Goal: Task Accomplishment & Management: Complete application form

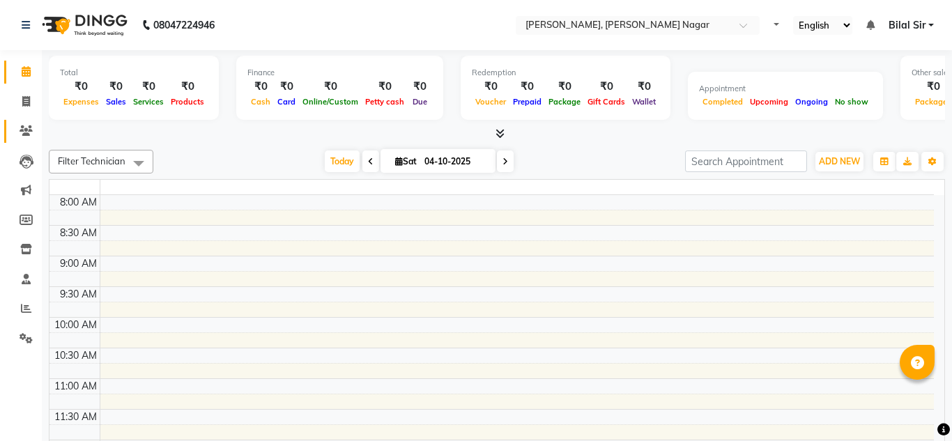
select select "en"
click at [13, 111] on link "Invoice" at bounding box center [20, 102] width 33 height 23
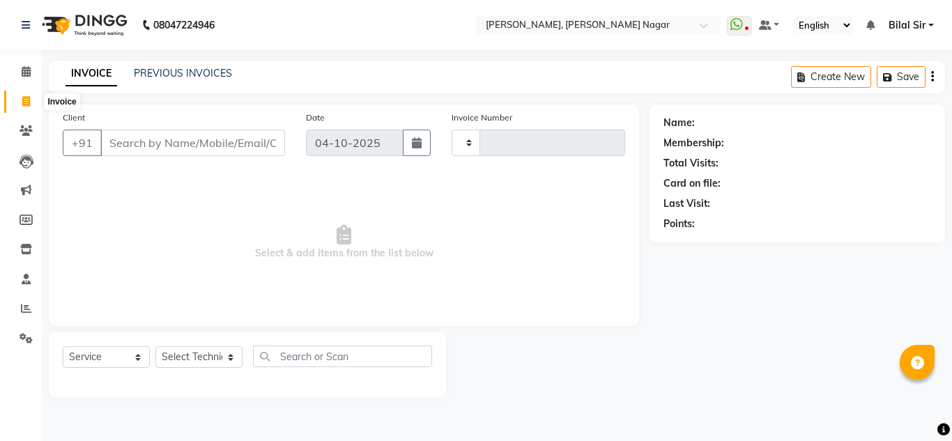
click at [26, 97] on icon at bounding box center [26, 101] width 8 height 10
select select "service"
click at [215, 351] on select "Select Technician" at bounding box center [198, 357] width 87 height 22
click at [201, 293] on span "Select & add items from the list below" at bounding box center [344, 242] width 562 height 139
select select "7686"
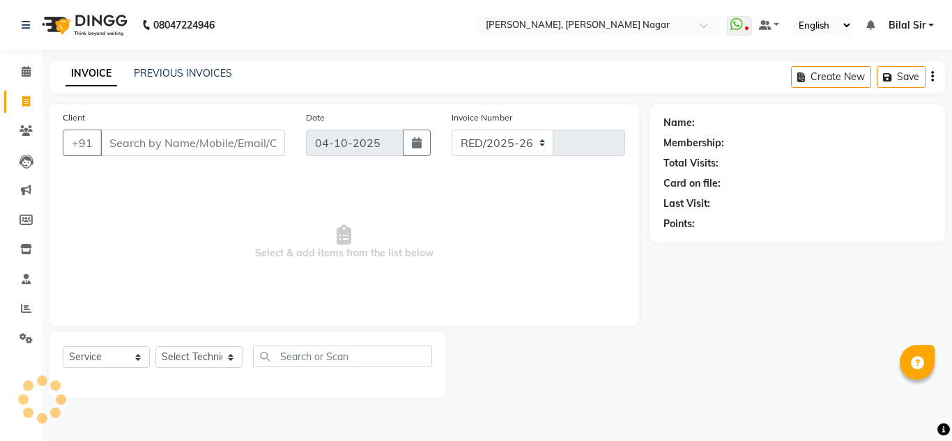
type input "1435"
click at [194, 362] on select "Select Technician" at bounding box center [198, 357] width 87 height 22
drag, startPoint x: 194, startPoint y: 362, endPoint x: 208, endPoint y: 361, distance: 13.3
click at [194, 362] on select "Select Technician" at bounding box center [198, 357] width 87 height 22
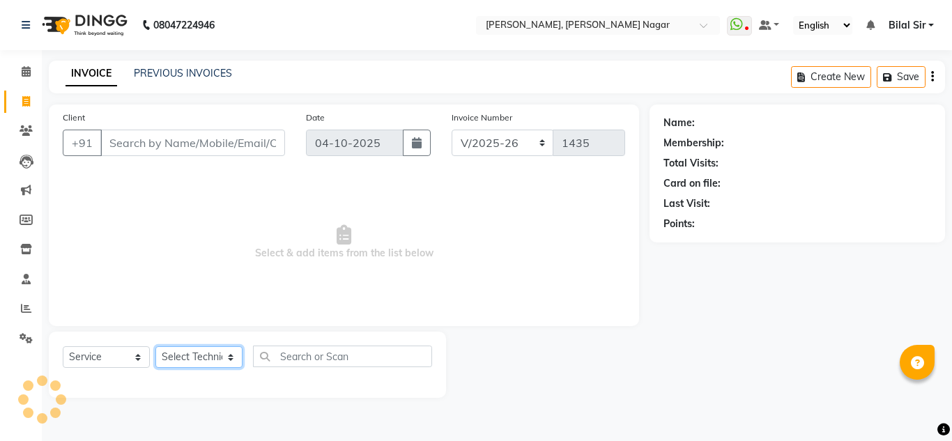
click at [208, 361] on select "Select Technician" at bounding box center [198, 357] width 87 height 22
click at [236, 146] on input "Client" at bounding box center [192, 143] width 185 height 26
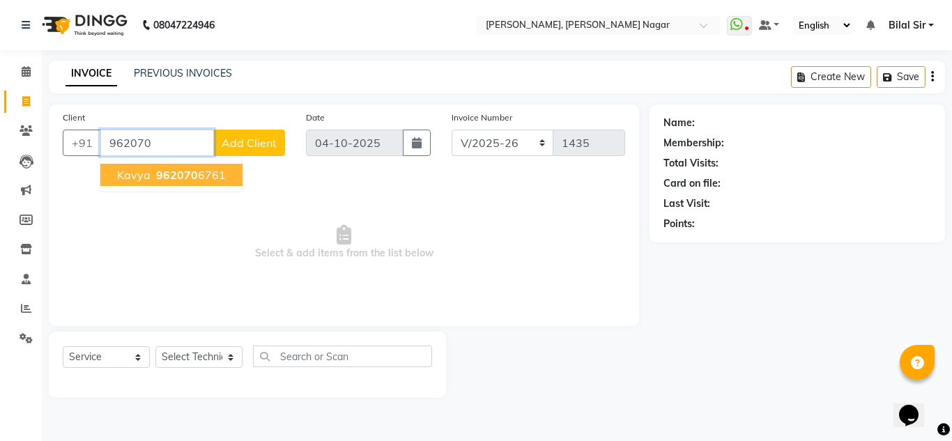
click at [223, 180] on button "[PERSON_NAME] 962070 6761" at bounding box center [171, 175] width 142 height 22
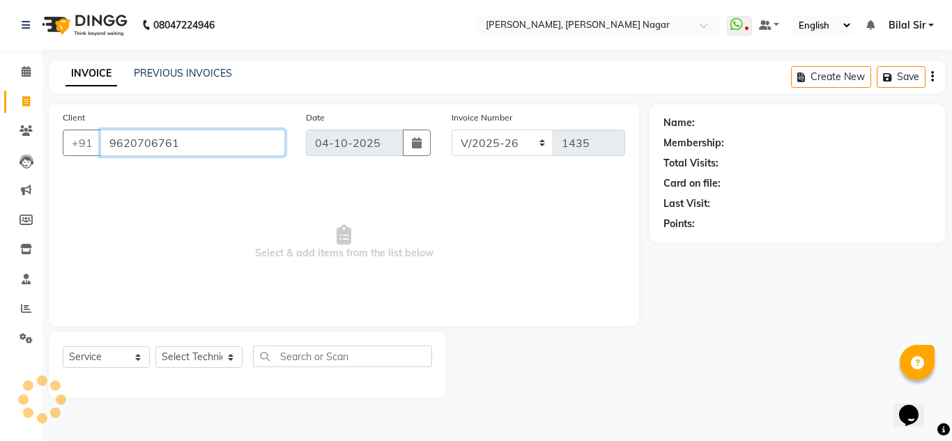
type input "9620706761"
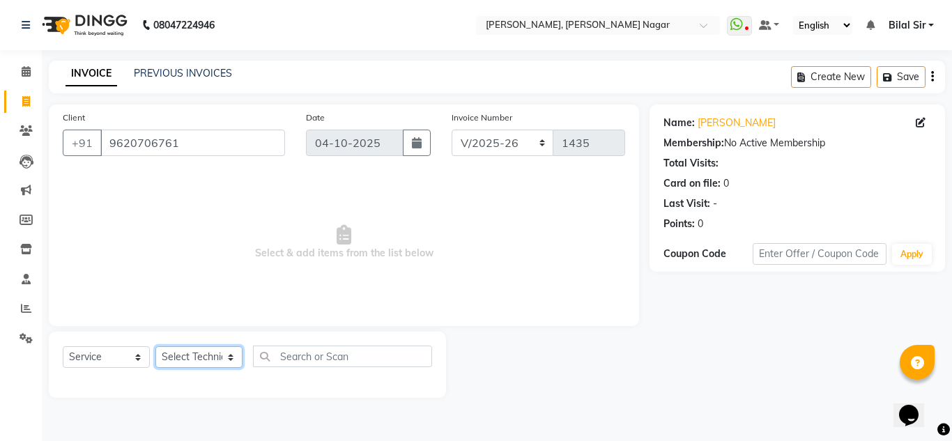
click at [214, 351] on select "Select Technician [PERSON_NAME] [PERSON_NAME] [PERSON_NAME] Manager [PERSON_NAM…" at bounding box center [198, 357] width 87 height 22
select select "81677"
click at [155, 346] on select "Select Technician [PERSON_NAME] [PERSON_NAME] [PERSON_NAME] Manager [PERSON_NAM…" at bounding box center [198, 357] width 87 height 22
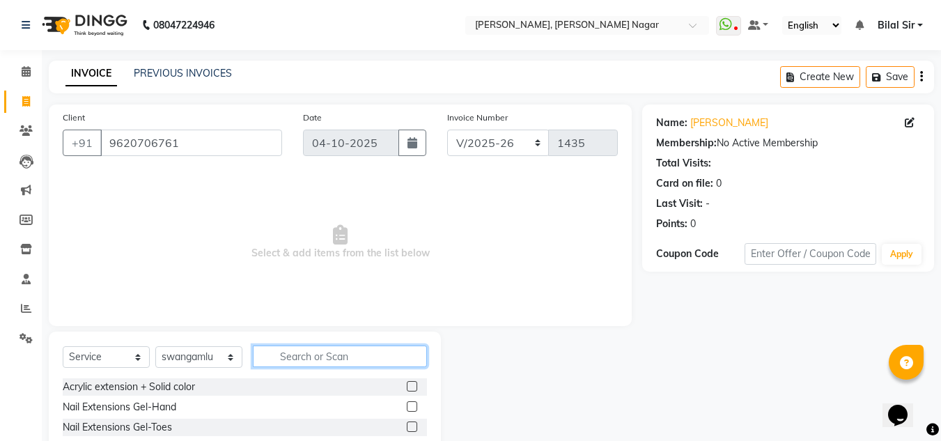
click at [277, 355] on input "text" at bounding box center [340, 357] width 174 height 22
type input "t"
type input "Thre"
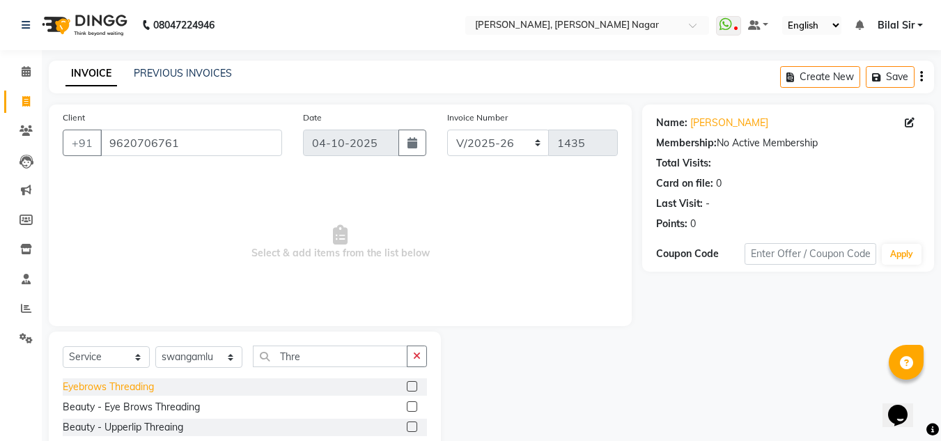
click at [102, 386] on div "Eyebrows Threading" at bounding box center [108, 387] width 91 height 15
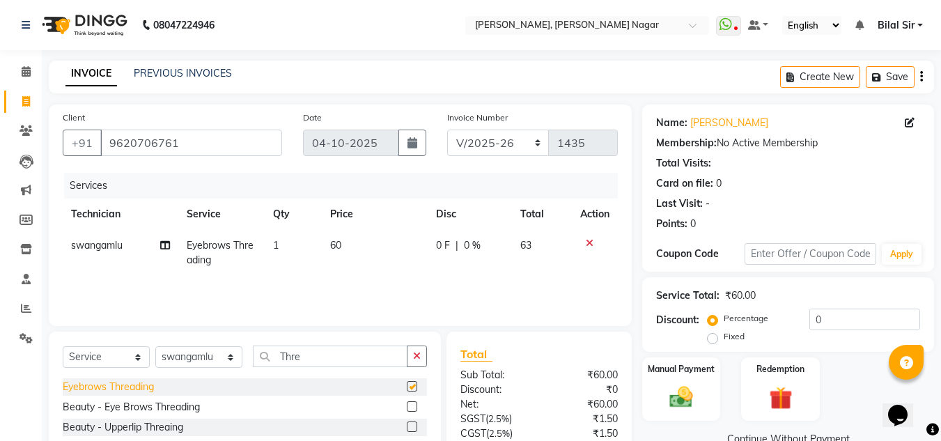
checkbox input "false"
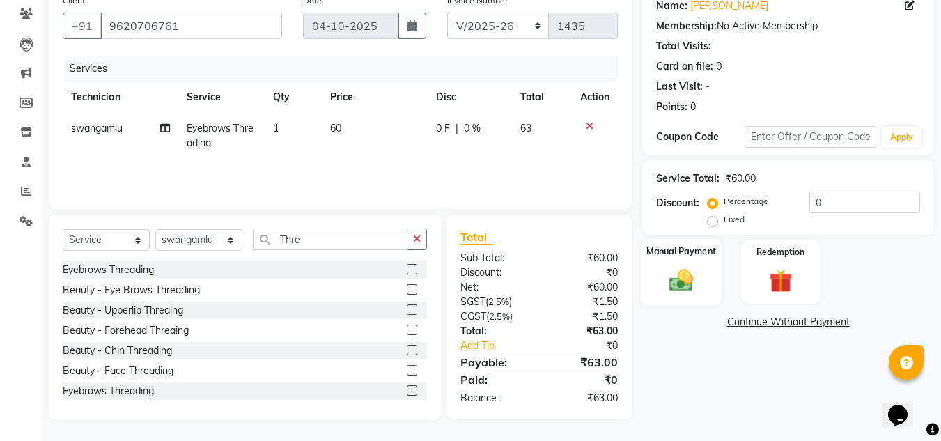
click at [658, 280] on div "Manual Payment" at bounding box center [682, 272] width 82 height 66
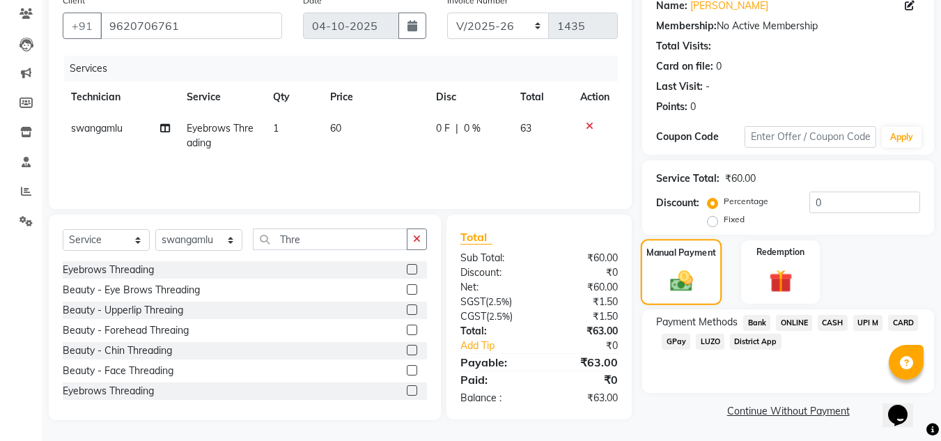
click at [658, 280] on div "Manual Payment" at bounding box center [682, 272] width 82 height 66
click at [754, 318] on span "Bank" at bounding box center [757, 323] width 27 height 16
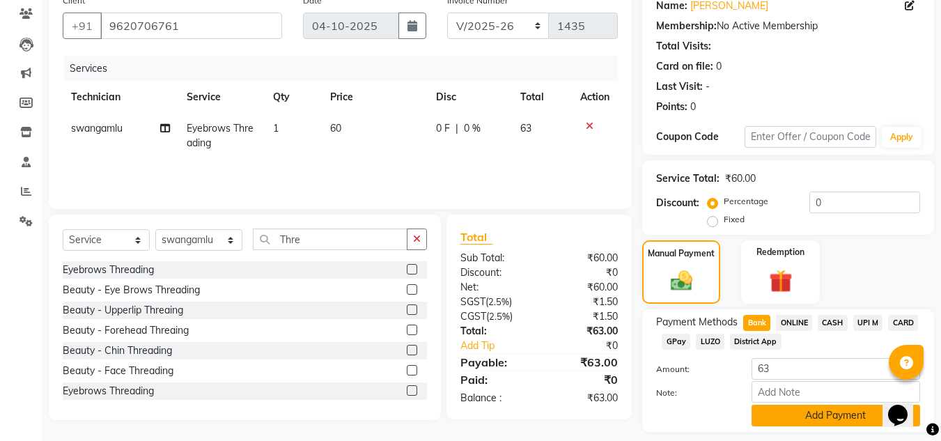
click at [769, 413] on button "Add Payment" at bounding box center [836, 416] width 169 height 22
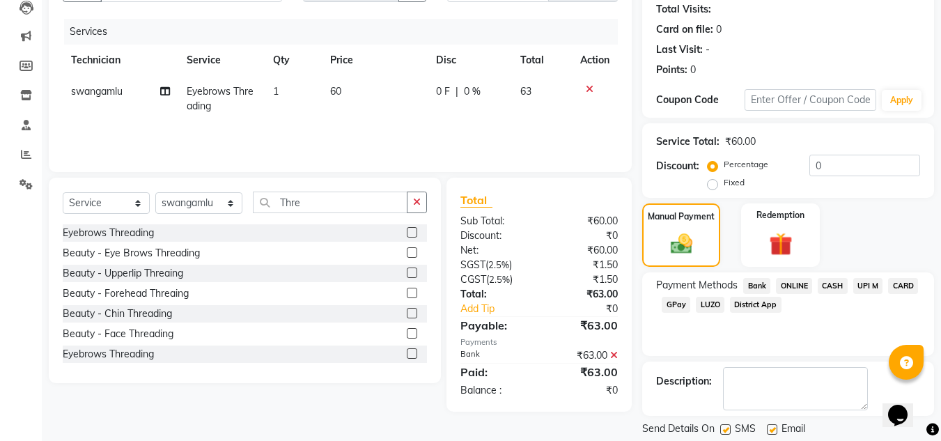
scroll to position [197, 0]
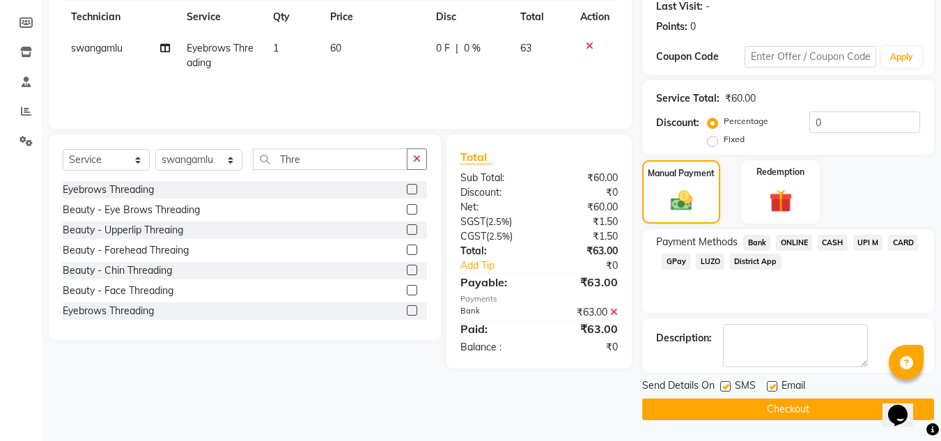
click at [770, 403] on button "Checkout" at bounding box center [789, 410] width 292 height 22
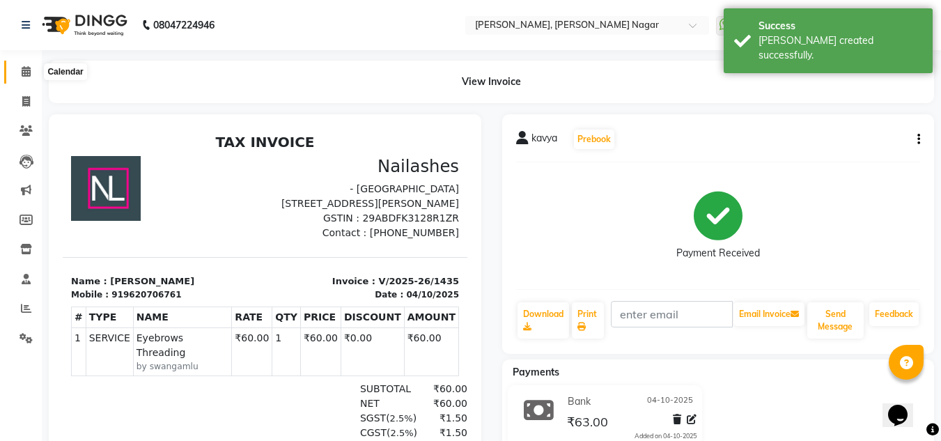
click at [29, 66] on icon at bounding box center [26, 71] width 9 height 10
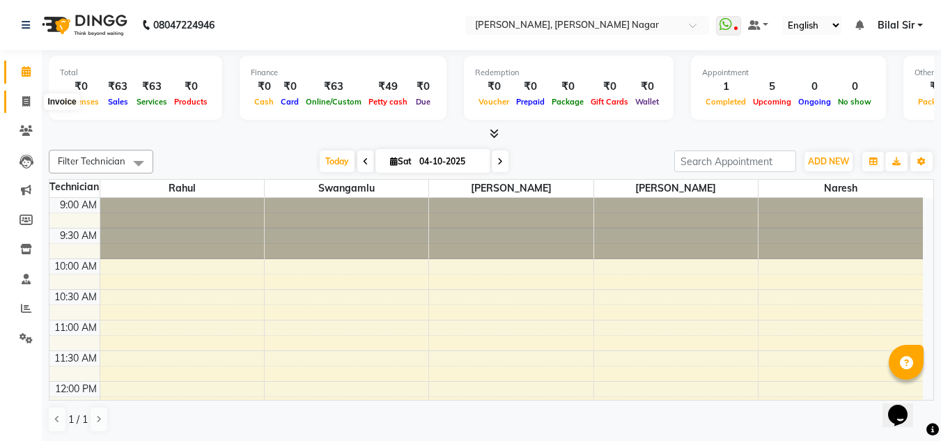
click at [26, 100] on icon at bounding box center [26, 101] width 8 height 10
select select "service"
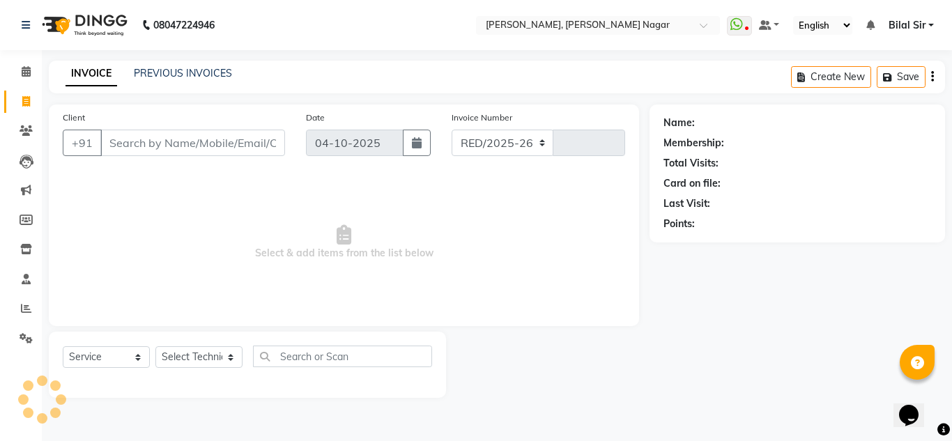
select select "7686"
type input "1436"
click at [209, 356] on select "Select Technician" at bounding box center [198, 357] width 87 height 22
select select "68294"
click at [155, 346] on select "Select Technician [PERSON_NAME] [PERSON_NAME] [PERSON_NAME] Manager [PERSON_NAM…" at bounding box center [198, 357] width 87 height 22
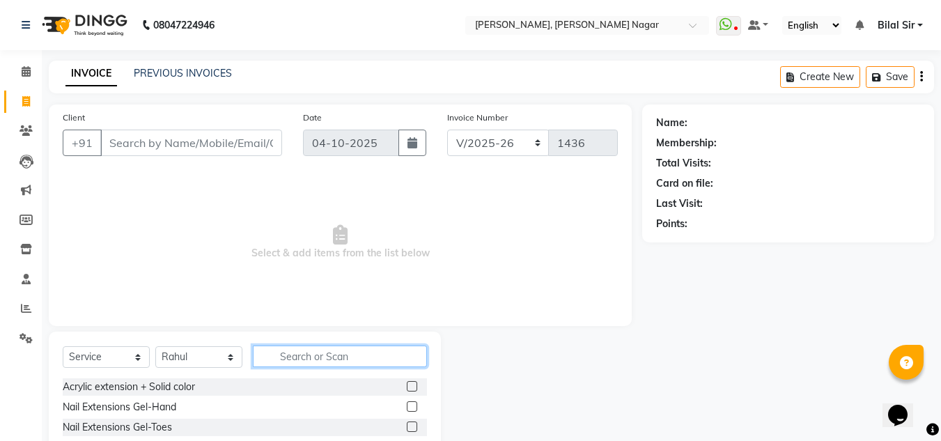
click at [305, 361] on input "text" at bounding box center [340, 357] width 174 height 22
type input "s"
type input "Soli"
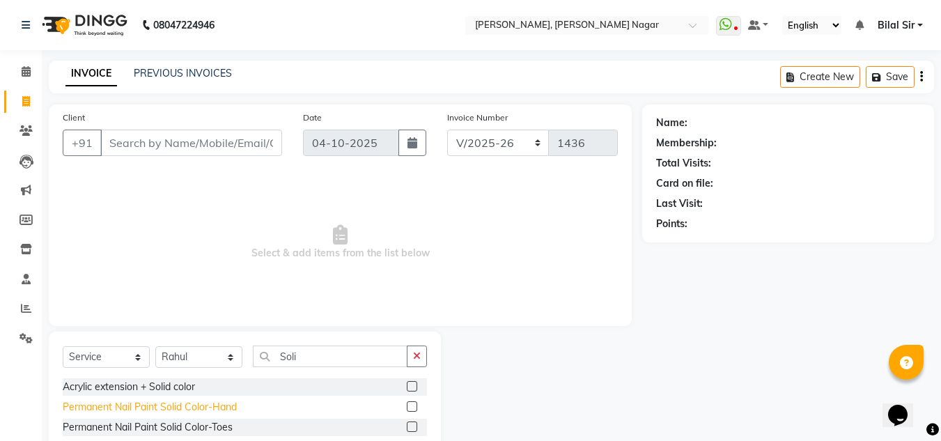
click at [224, 405] on div "Permanent Nail Paint Solid Color-Hand" at bounding box center [150, 407] width 174 height 15
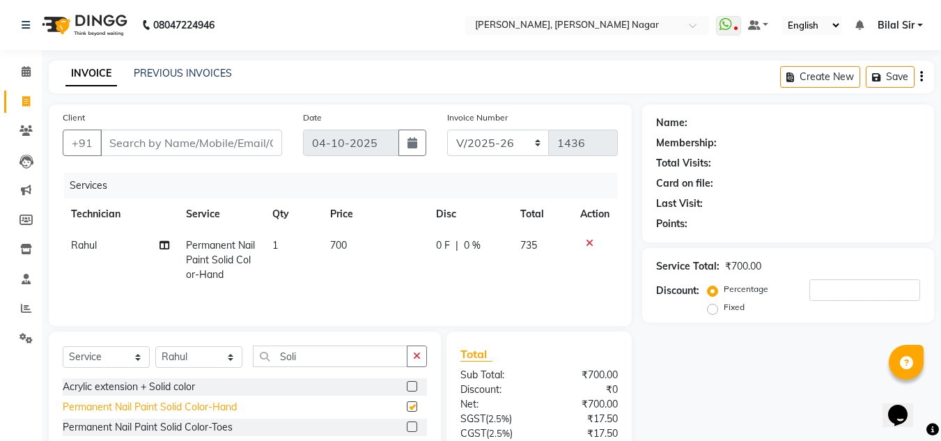
checkbox input "false"
click at [358, 349] on input "Soli" at bounding box center [330, 357] width 155 height 22
type input "S"
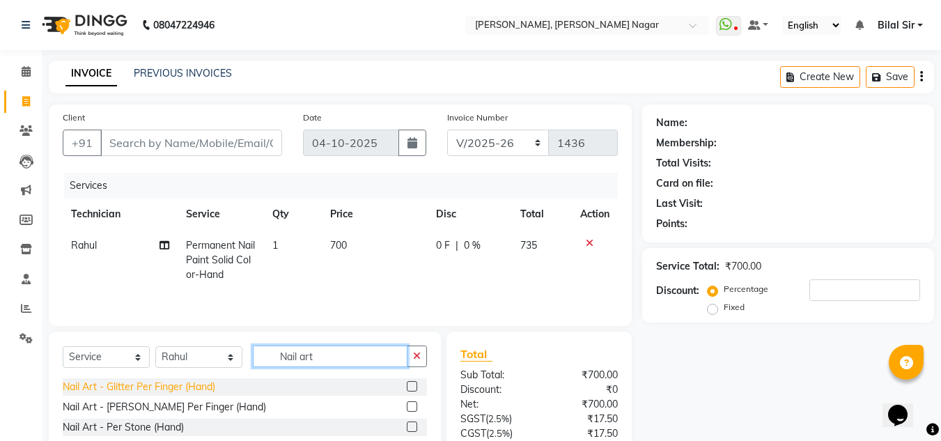
type input "Nail art"
click at [176, 386] on div "Nail Art - Glitter Per Finger (Hand)" at bounding box center [139, 387] width 153 height 15
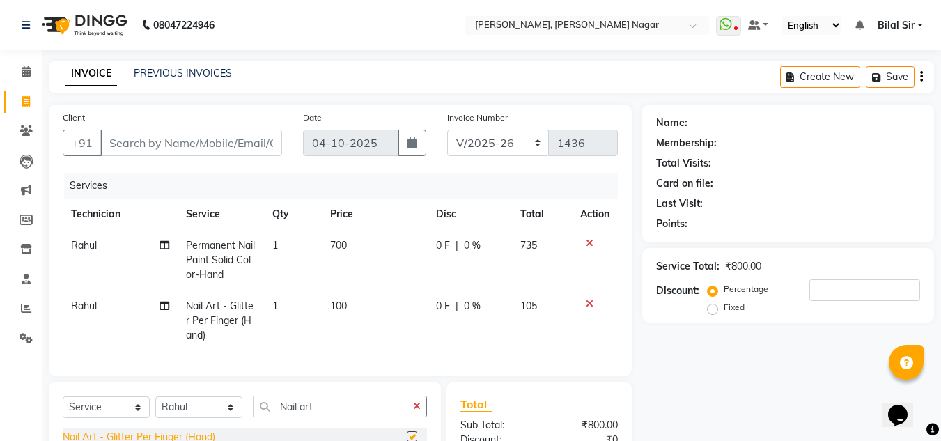
checkbox input "false"
click at [359, 302] on td "100" at bounding box center [375, 321] width 106 height 61
select select "68294"
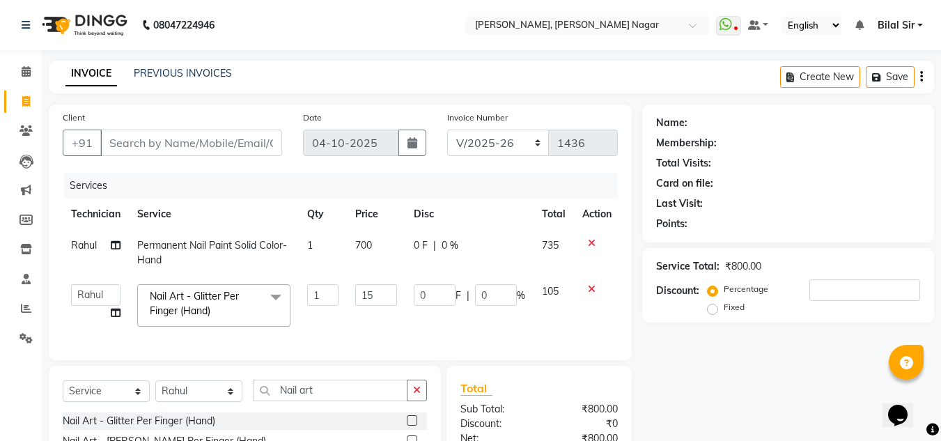
type input "150"
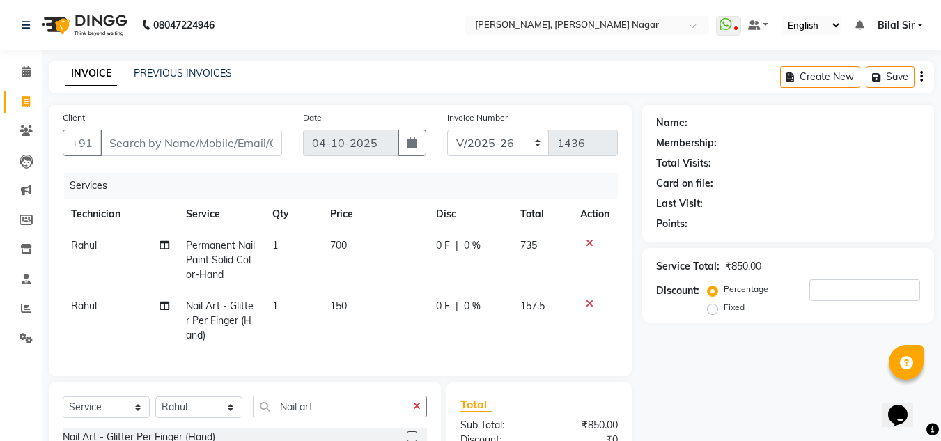
click at [289, 301] on td "1" at bounding box center [293, 321] width 58 height 61
select select "68294"
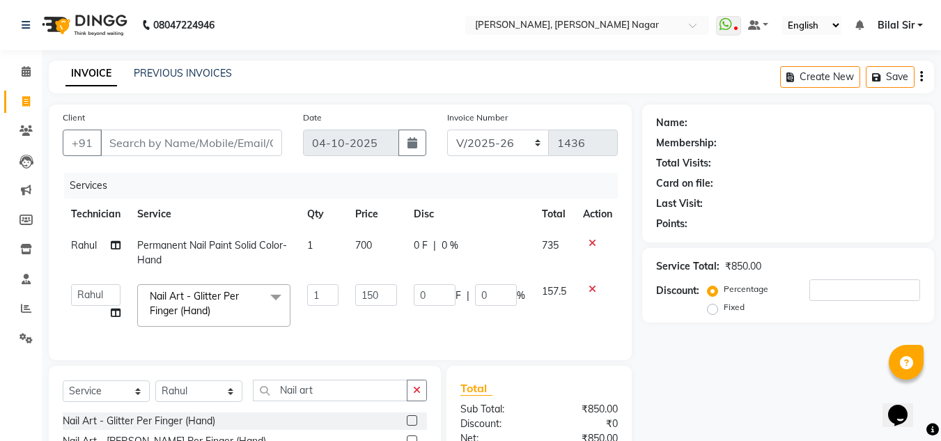
click at [289, 301] on span at bounding box center [276, 297] width 28 height 26
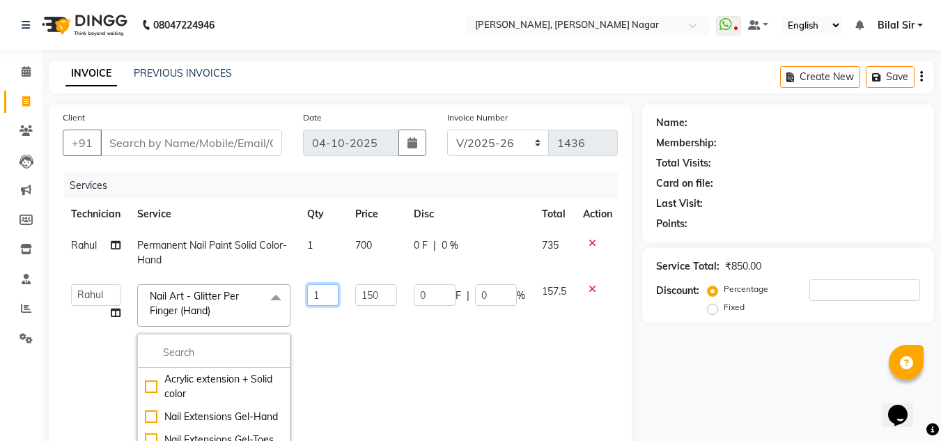
click at [330, 296] on input "1" at bounding box center [322, 295] width 31 height 22
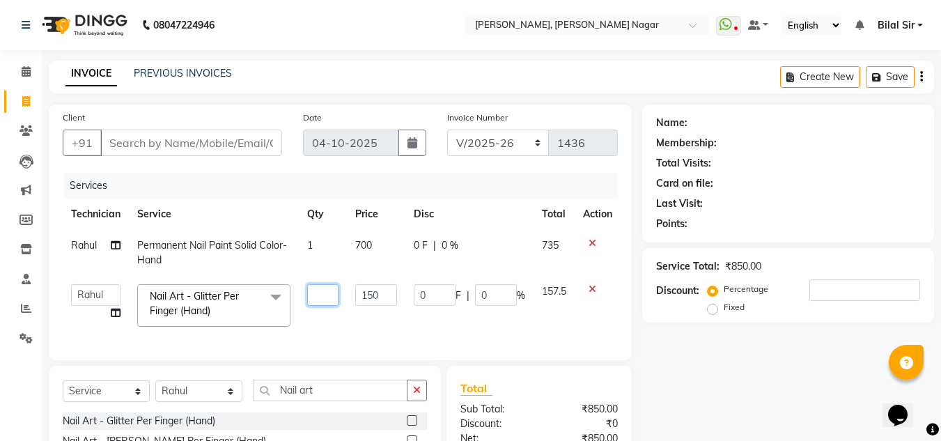
type input "2"
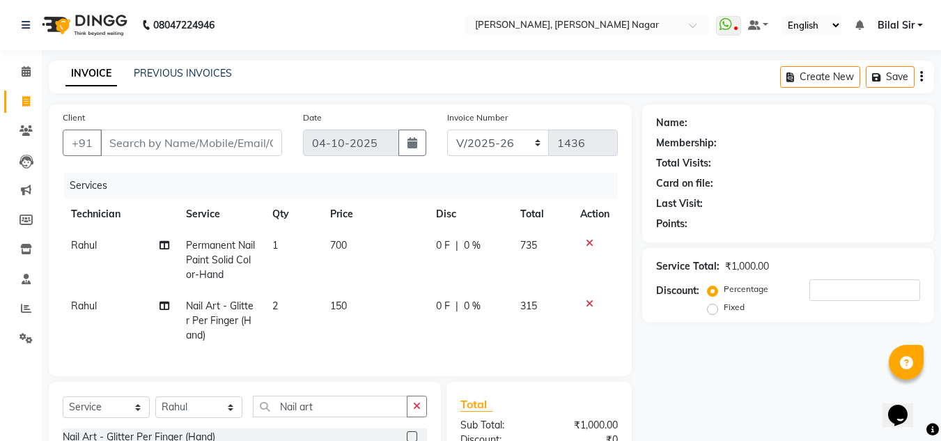
click at [346, 328] on td "150" at bounding box center [375, 321] width 106 height 61
select select "68294"
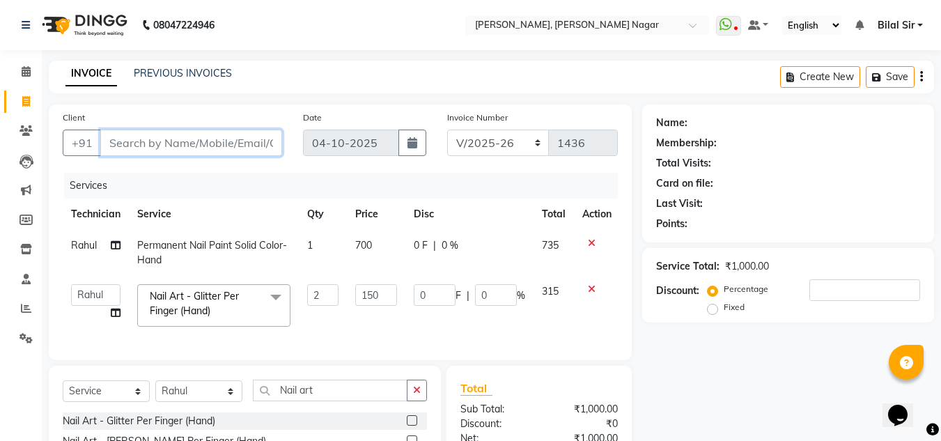
click at [228, 151] on input "Client" at bounding box center [191, 143] width 182 height 26
type input "7"
type input "0"
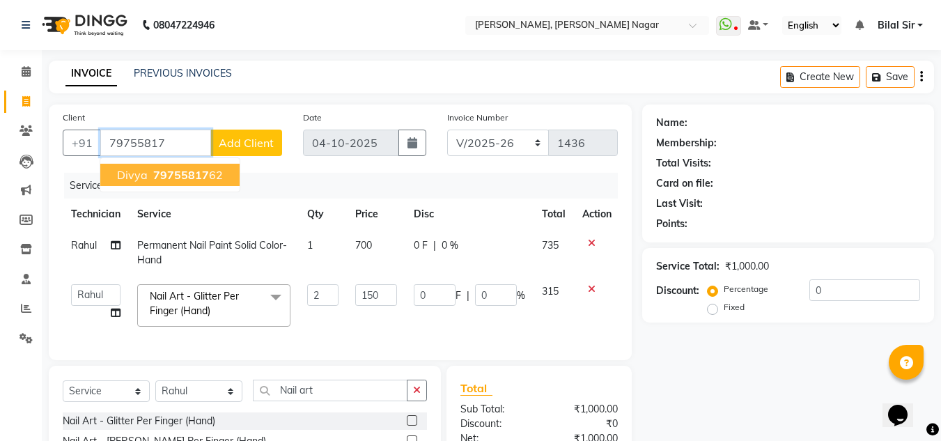
click at [195, 173] on span "79755817" at bounding box center [181, 175] width 56 height 14
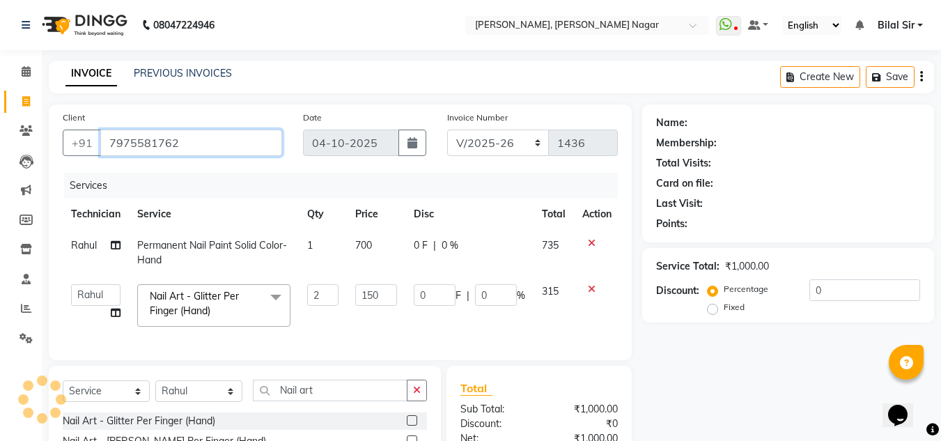
type input "7975581762"
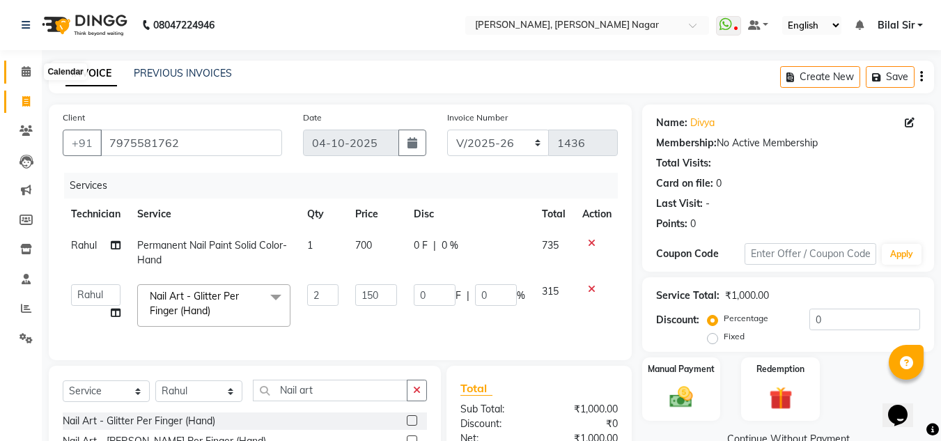
click at [28, 64] on span at bounding box center [26, 72] width 24 height 16
